Goal: Transaction & Acquisition: Purchase product/service

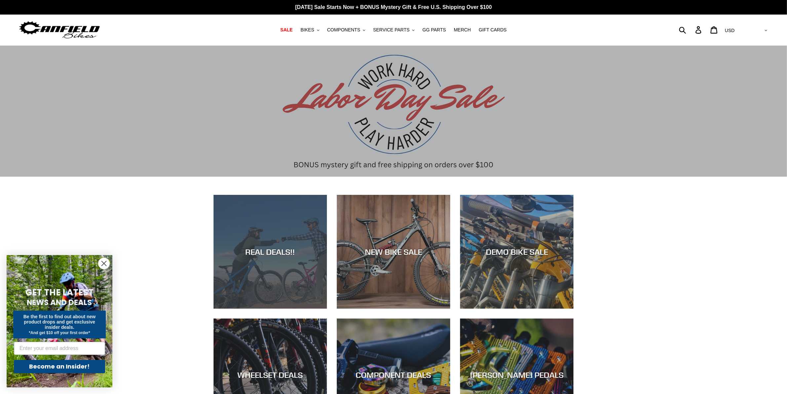
click at [284, 308] on div "REAL DEALS!!" at bounding box center [269, 308] width 113 height 0
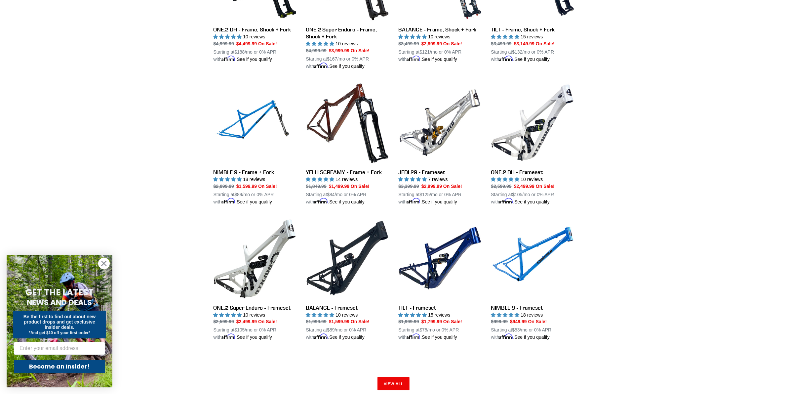
scroll to position [826, 0]
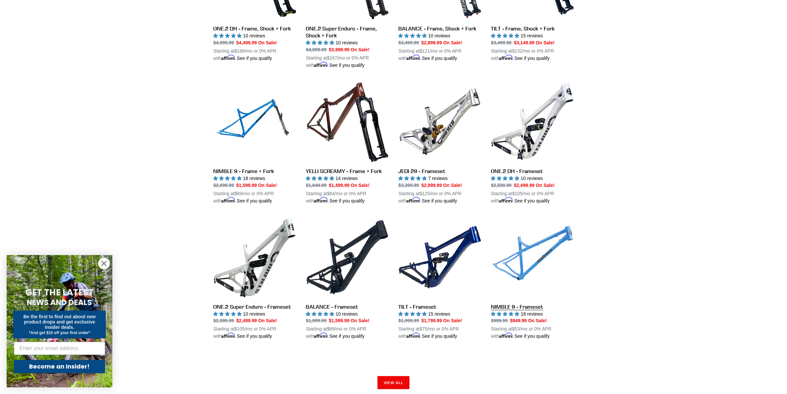
click at [524, 303] on link "NIMBLE 9 - Frameset" at bounding box center [532, 278] width 83 height 124
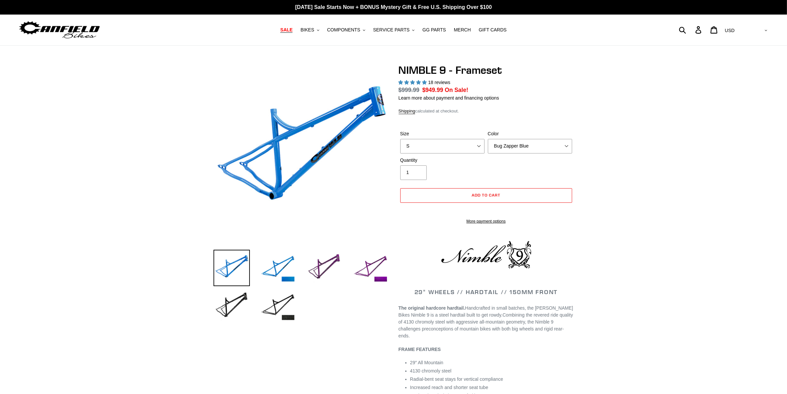
select select "highest-rating"
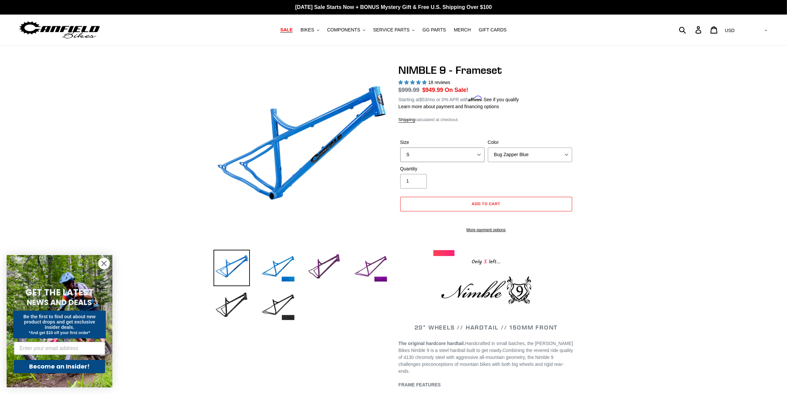
click at [481, 157] on select "S M L XL" at bounding box center [442, 154] width 84 height 15
select select "XL"
click at [400, 147] on select "S M L XL" at bounding box center [442, 154] width 84 height 15
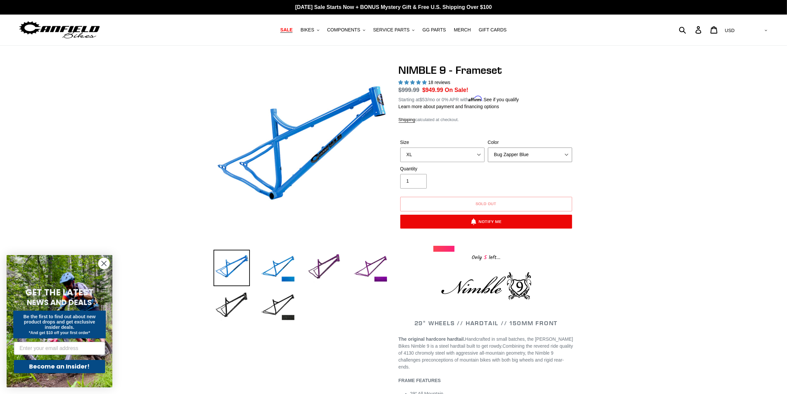
click at [567, 156] on select "Bug Zapper Blue Purple Haze -Sold Out Galaxy Black" at bounding box center [530, 154] width 84 height 15
click at [488, 147] on select "Bug Zapper Blue Purple Haze -Sold Out Galaxy Black" at bounding box center [530, 154] width 84 height 15
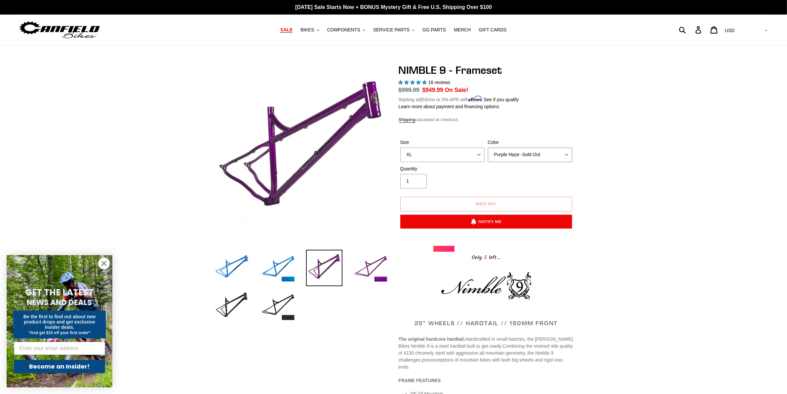
click at [569, 155] on select "Bug Zapper Blue Purple Haze -Sold Out Galaxy Black" at bounding box center [530, 154] width 84 height 15
select select "Galaxy Black"
click at [488, 147] on select "Bug Zapper Blue Purple Haze -Sold Out Galaxy Black" at bounding box center [530, 154] width 84 height 15
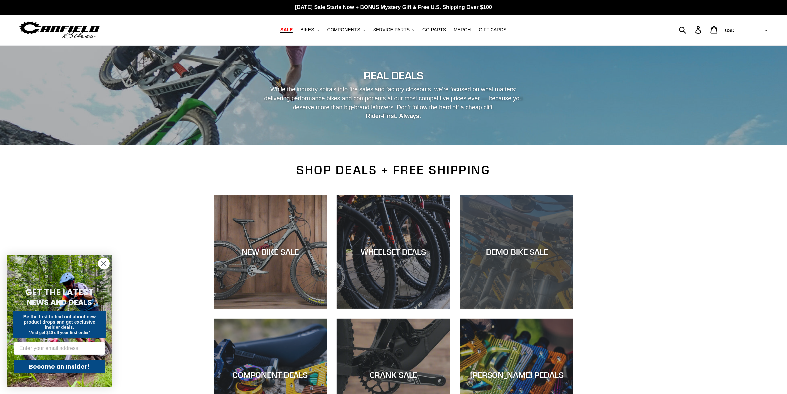
click at [523, 250] on div "DEMO BIKE SALE" at bounding box center [516, 252] width 113 height 10
